Goal: Transaction & Acquisition: Purchase product/service

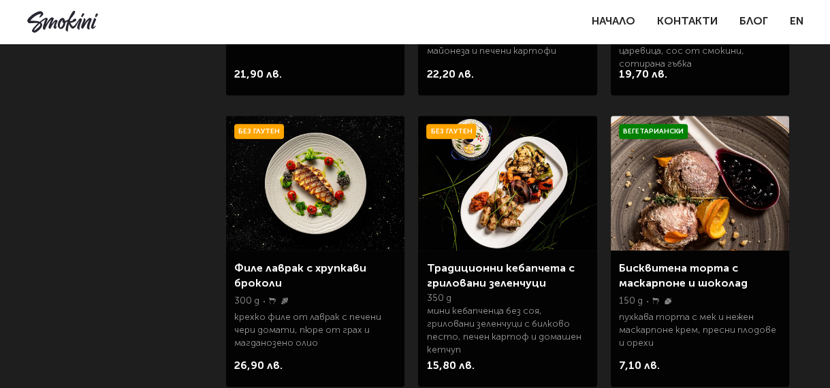
scroll to position [1090, 0]
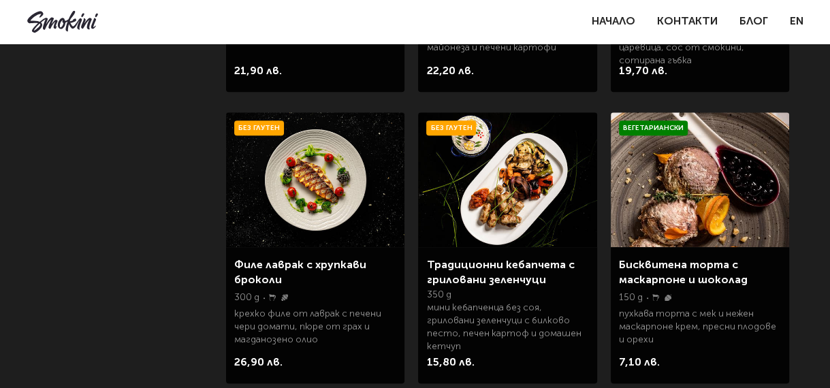
click at [503, 197] on img at bounding box center [507, 179] width 178 height 135
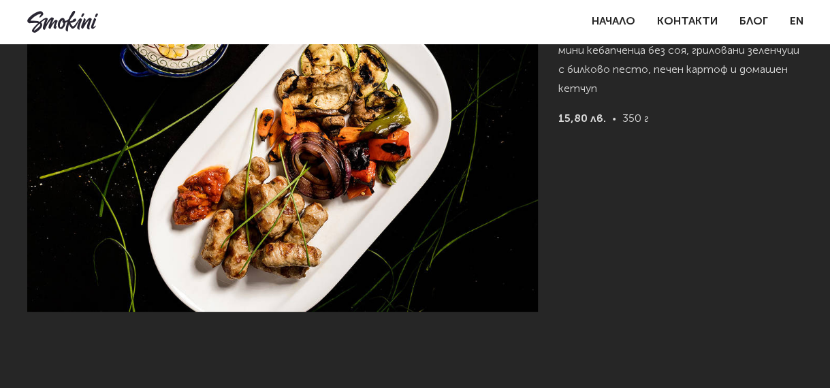
scroll to position [476, 0]
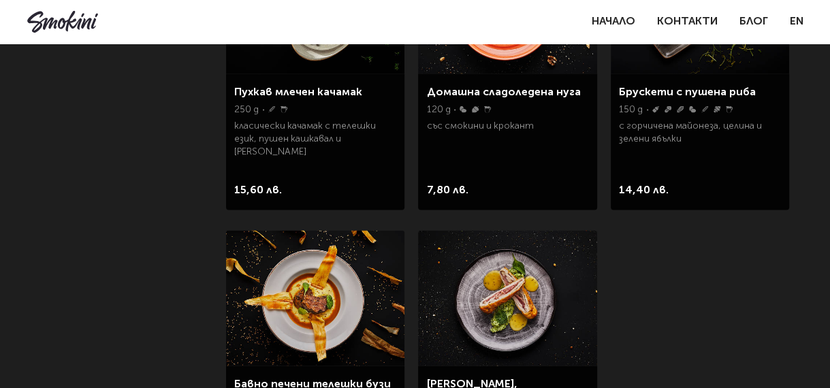
scroll to position [2247, 0]
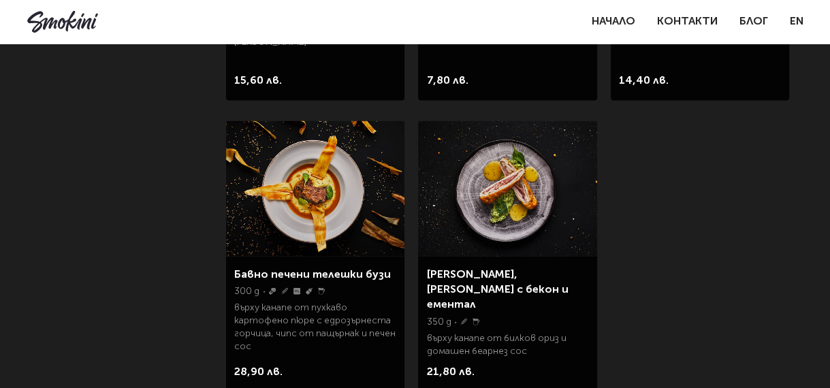
click at [512, 207] on img at bounding box center [507, 188] width 178 height 135
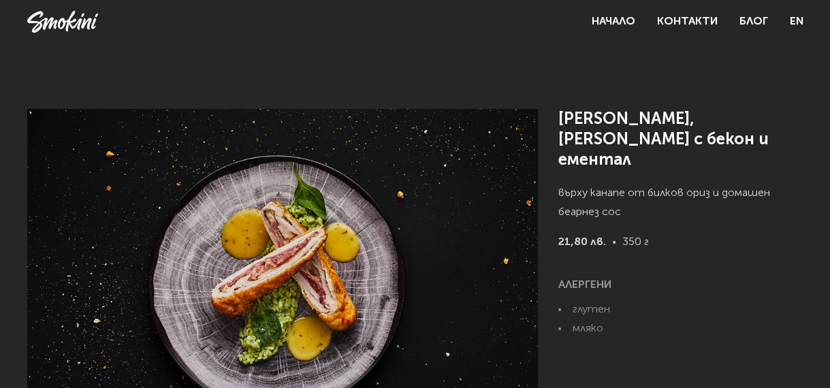
click at [453, 306] on img at bounding box center [282, 278] width 511 height 339
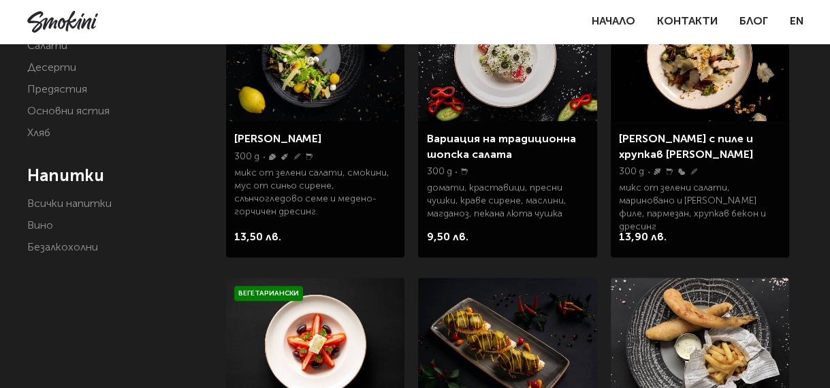
scroll to position [204, 0]
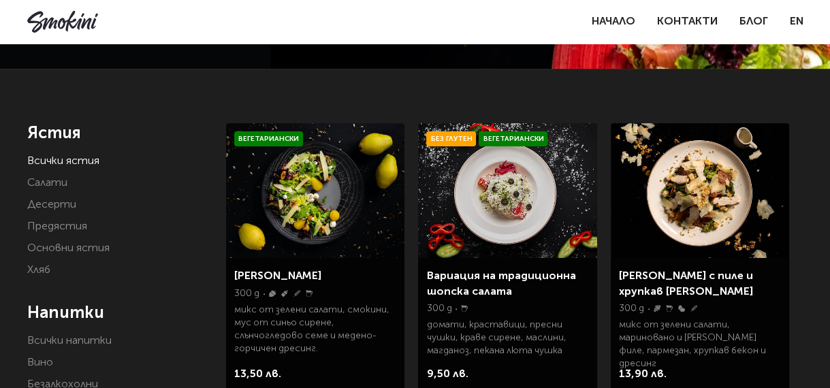
click at [308, 192] on img at bounding box center [315, 190] width 178 height 135
